Goal: Complete application form

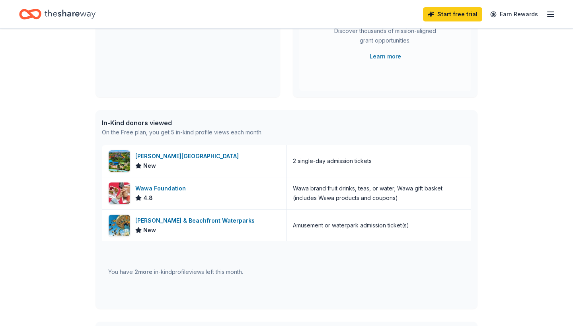
scroll to position [131, 0]
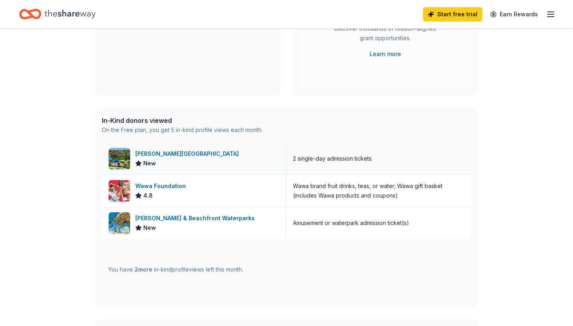
click at [178, 158] on div "Dorney Park & Wildwater Kingdom" at bounding box center [188, 154] width 107 height 10
click at [190, 220] on div "[PERSON_NAME] & Beachfront Waterparks" at bounding box center [196, 219] width 123 height 10
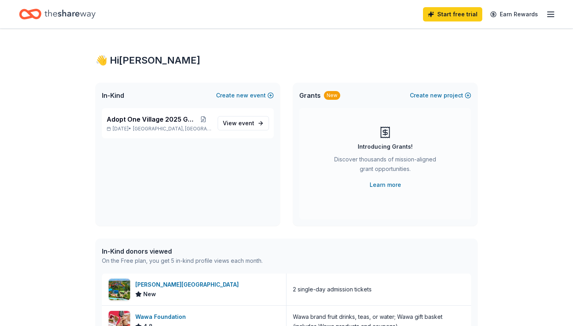
scroll to position [0, 0]
click at [149, 125] on div "Adopt One Village 2025 Gala Oct 04, 2025 • West Orange, NJ" at bounding box center [159, 124] width 105 height 18
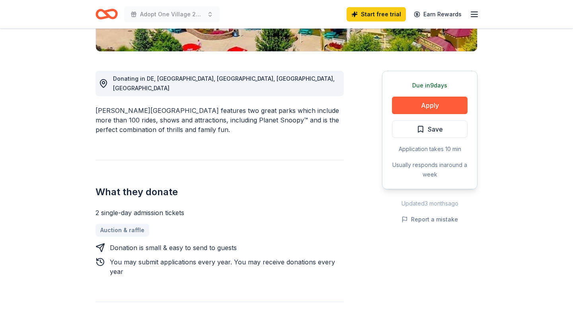
scroll to position [191, 0]
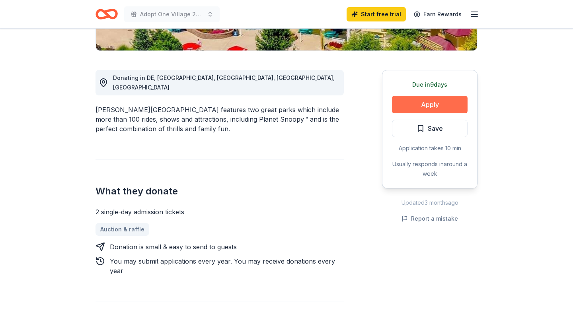
click at [427, 104] on button "Apply" at bounding box center [430, 105] width 76 height 18
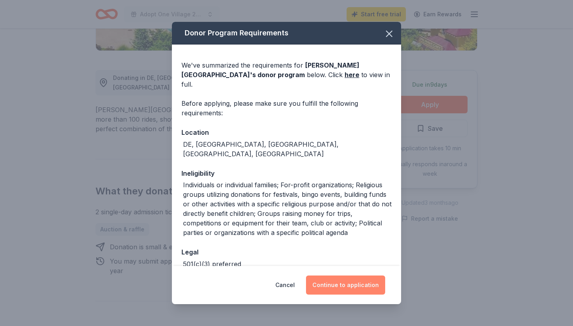
click at [348, 286] on button "Continue to application" at bounding box center [345, 285] width 79 height 19
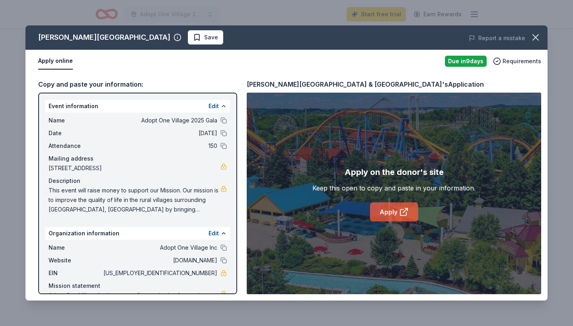
click at [391, 214] on link "Apply" at bounding box center [394, 212] width 48 height 19
click at [371, 84] on div "Dorney Park & Wildwater Kingdom's Application" at bounding box center [365, 84] width 237 height 10
click at [385, 214] on link "Apply" at bounding box center [394, 212] width 48 height 19
